Goal: Browse casually

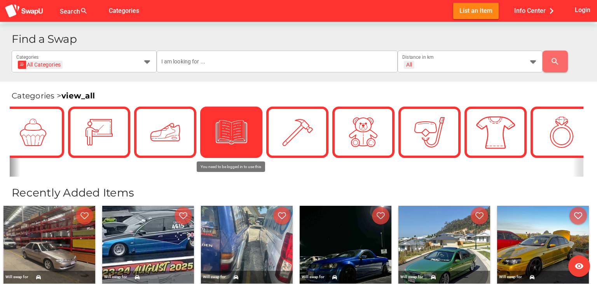
scroll to position [0, 1608]
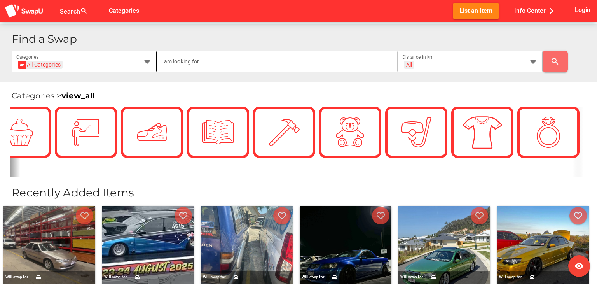
click at [148, 65] on icon at bounding box center [147, 61] width 9 height 9
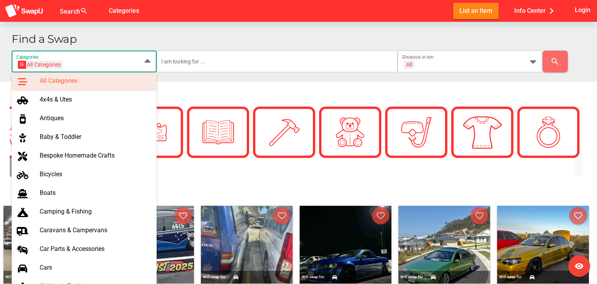
click at [148, 64] on icon at bounding box center [147, 61] width 9 height 9
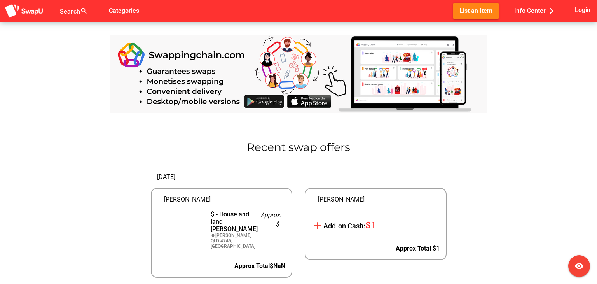
scroll to position [808, 0]
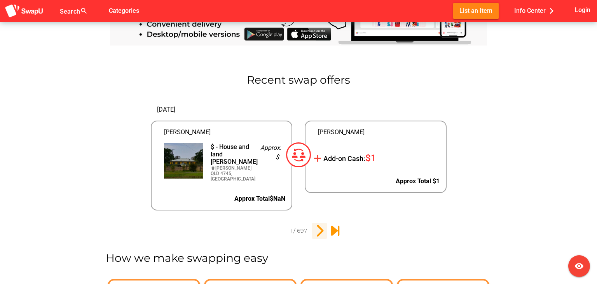
click at [321, 228] on icon "2" at bounding box center [319, 230] width 13 height 13
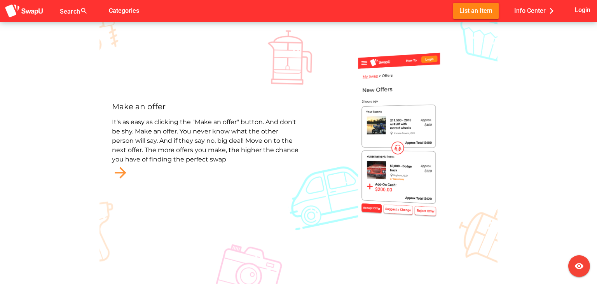
scroll to position [1974, 0]
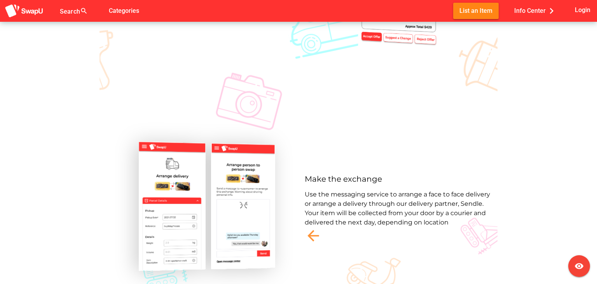
scroll to position [2130, 0]
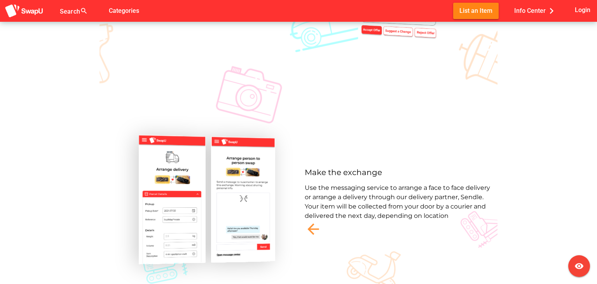
click at [361, 231] on div "Make the exchange Use the messaging service to arrange a face to face delivery …" at bounding box center [299, 200] width 386 height 264
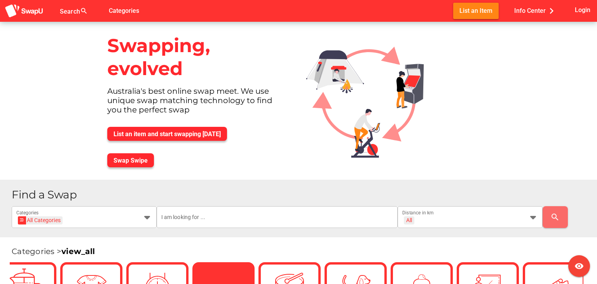
scroll to position [0, 1167]
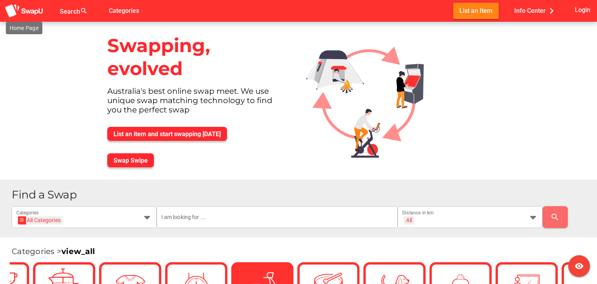
click at [33, 17] on img at bounding box center [24, 11] width 39 height 14
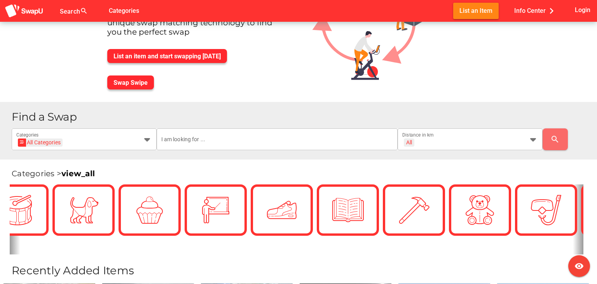
scroll to position [0, 1608]
